Goal: Transaction & Acquisition: Subscribe to service/newsletter

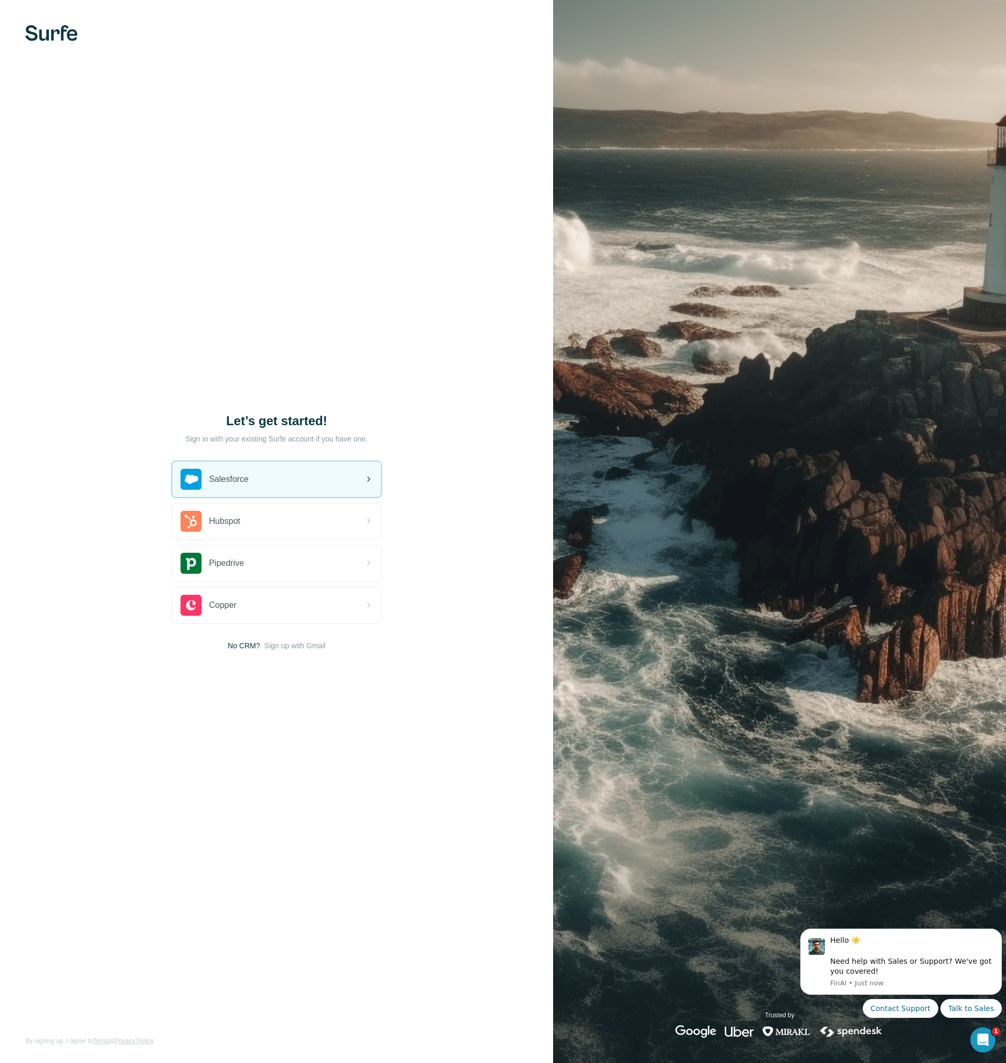
click at [305, 480] on div "Salesforce" at bounding box center [276, 479] width 209 height 36
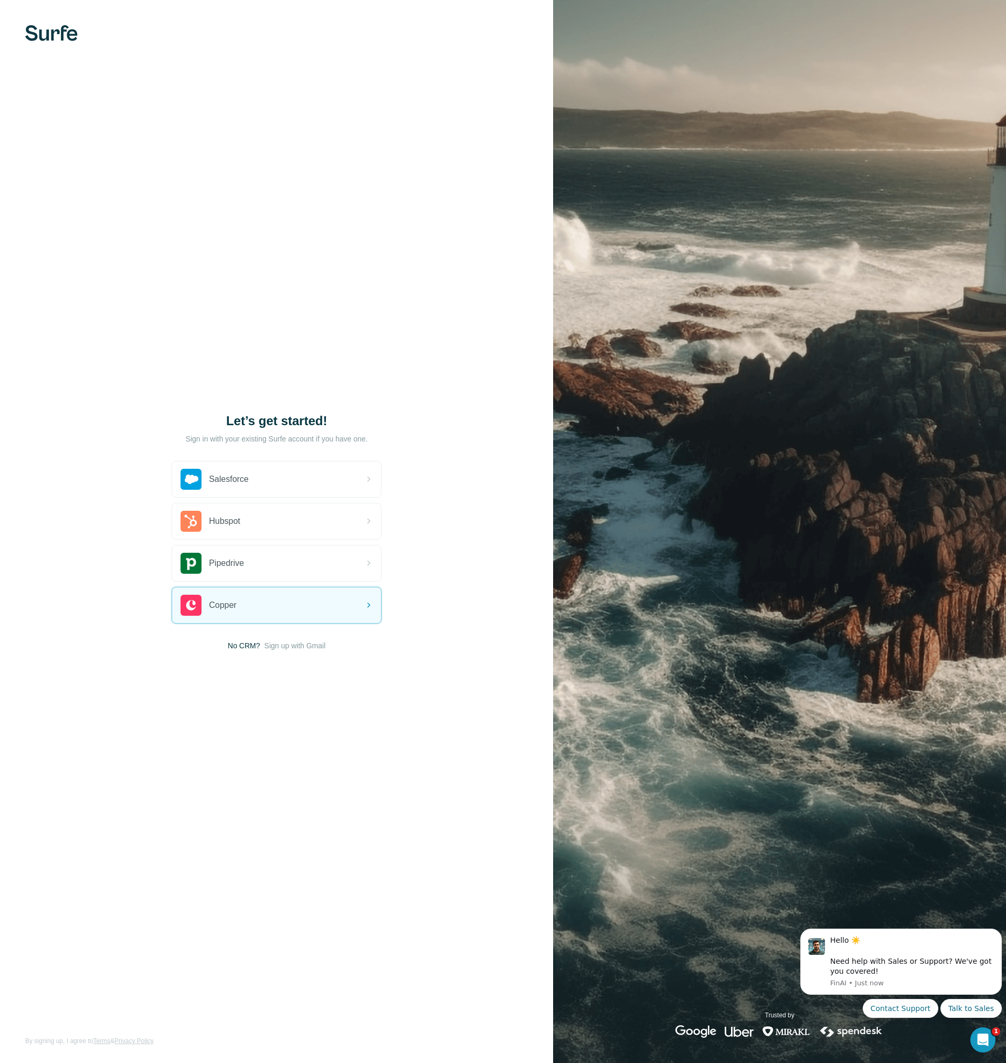
click at [249, 646] on span "No CRM?" at bounding box center [244, 645] width 32 height 10
click at [299, 643] on span "Sign up with Gmail" at bounding box center [295, 645] width 61 height 10
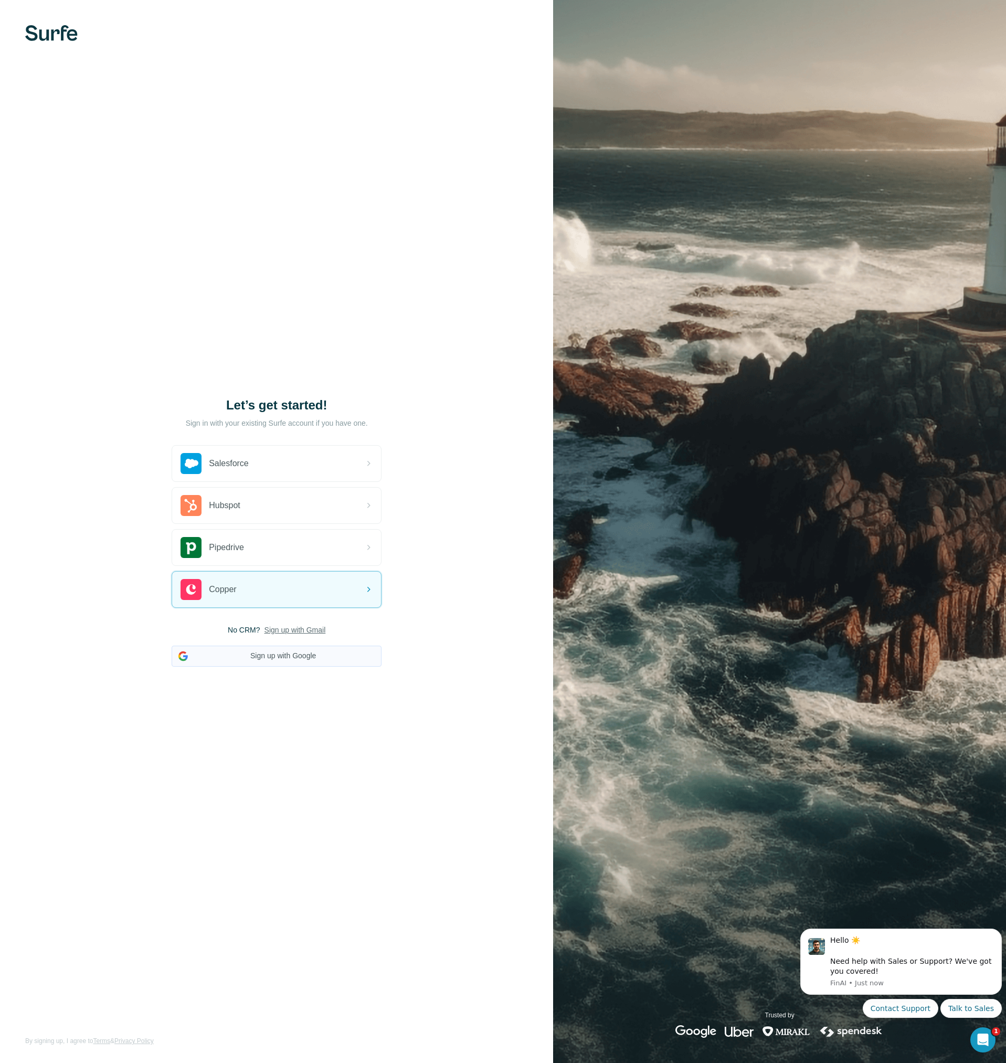
click at [293, 657] on button "Sign up with Google" at bounding box center [277, 656] width 210 height 21
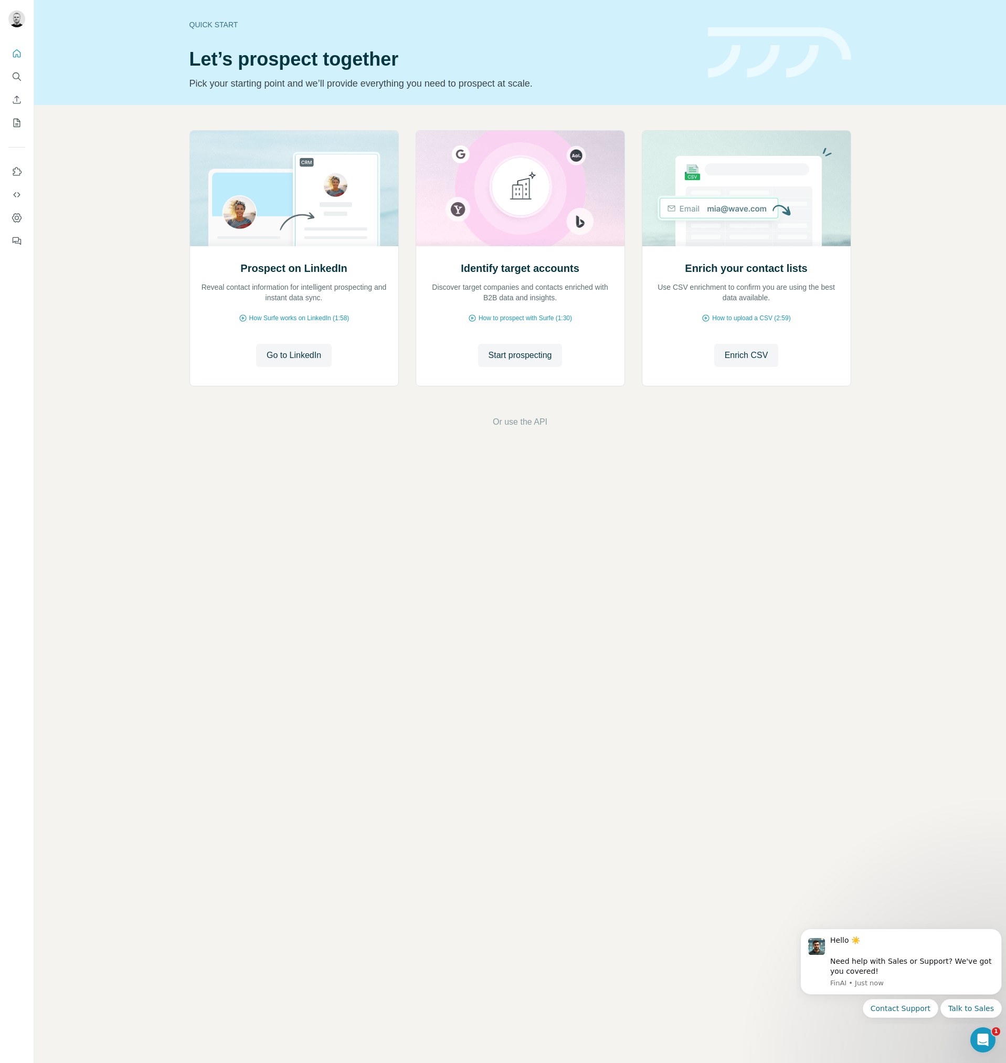
click at [636, 526] on div "Quick start Let’s prospect together Pick your starting point and we’ll provide …" at bounding box center [520, 531] width 972 height 1063
